Goal: Task Accomplishment & Management: Manage account settings

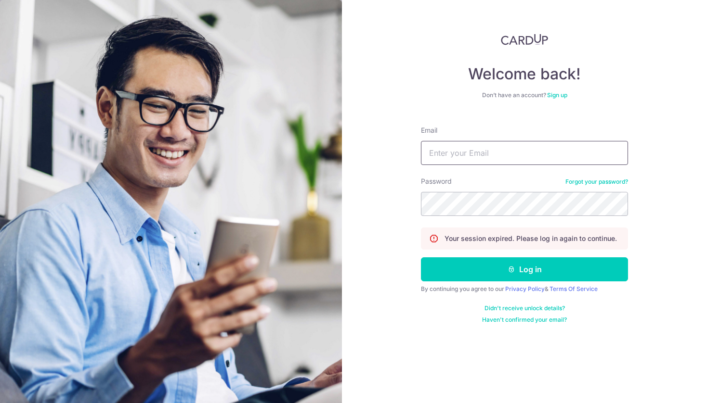
click at [447, 152] on input "Email" at bounding box center [524, 153] width 207 height 24
type input "[EMAIL_ADDRESS][DOMAIN_NAME]"
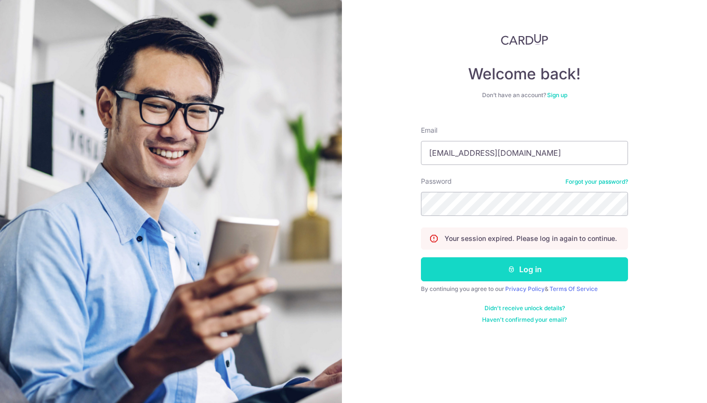
click at [516, 271] on button "Log in" at bounding box center [524, 270] width 207 height 24
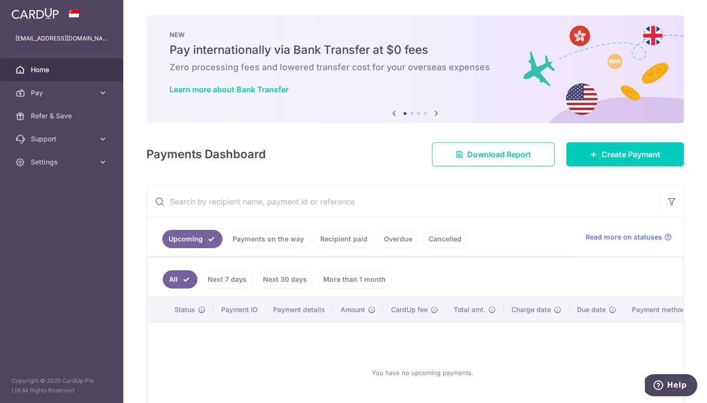
click at [284, 242] on link "Payments on the way" at bounding box center [268, 239] width 84 height 18
